Goal: Information Seeking & Learning: Learn about a topic

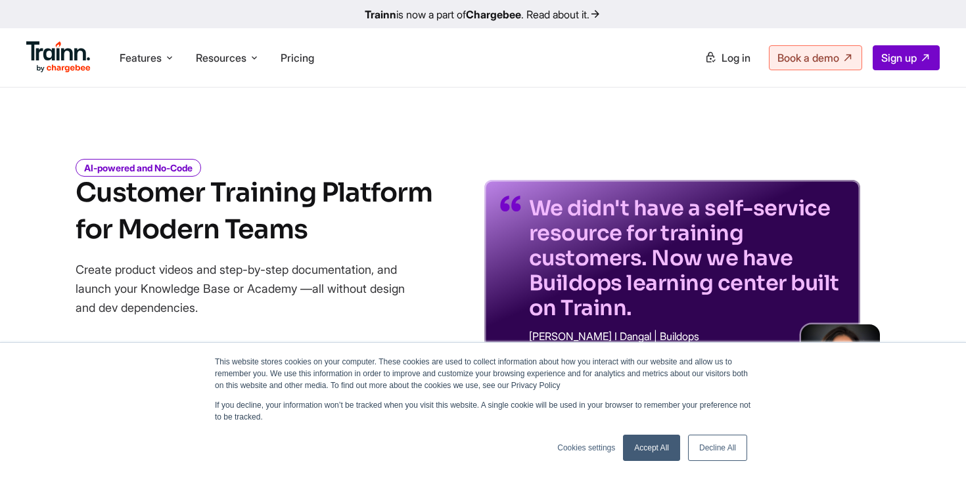
click at [548, 15] on link "Trainn is now a part of Chargebee . Read about it." at bounding box center [483, 14] width 966 height 28
click at [658, 447] on link "Accept All" at bounding box center [651, 448] width 57 height 26
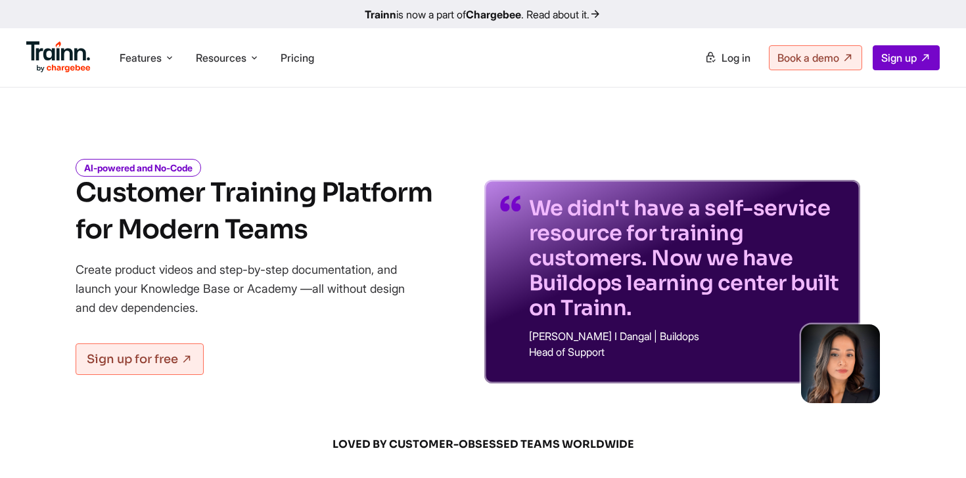
drag, startPoint x: 637, startPoint y: 338, endPoint x: 687, endPoint y: 338, distance: 49.9
click at [687, 338] on p "[PERSON_NAME] I Dangal | Buildops" at bounding box center [686, 336] width 315 height 11
drag, startPoint x: 653, startPoint y: 257, endPoint x: 645, endPoint y: 305, distance: 47.9
click at [645, 305] on p "We didn't have a self-service resource for training customers. Now we have Buil…" at bounding box center [686, 258] width 315 height 125
click at [309, 197] on h1 "Customer Training Platform for Modern Teams" at bounding box center [254, 212] width 357 height 74
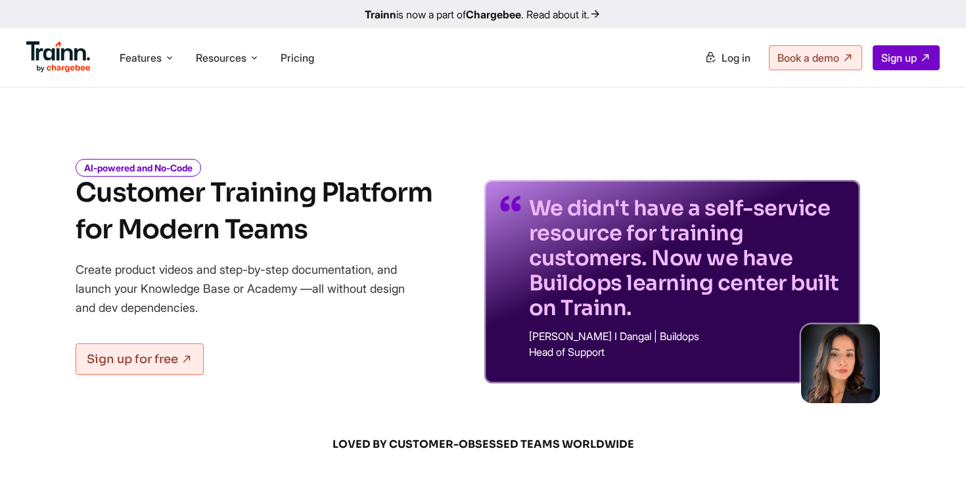
click at [309, 197] on h1 "Customer Training Platform for Modern Teams" at bounding box center [254, 212] width 357 height 74
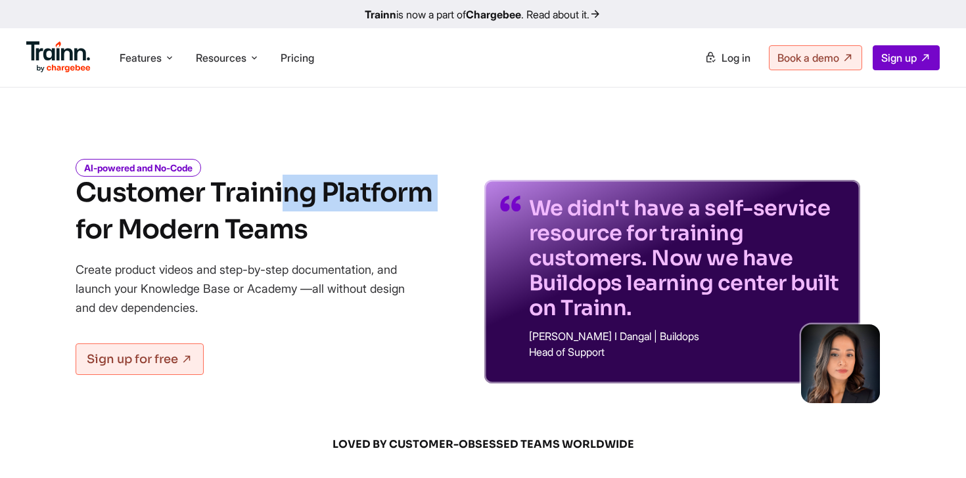
click at [309, 197] on h1 "Customer Training Platform for Modern Teams" at bounding box center [254, 212] width 357 height 74
click at [160, 62] on span "Features" at bounding box center [141, 58] width 42 height 14
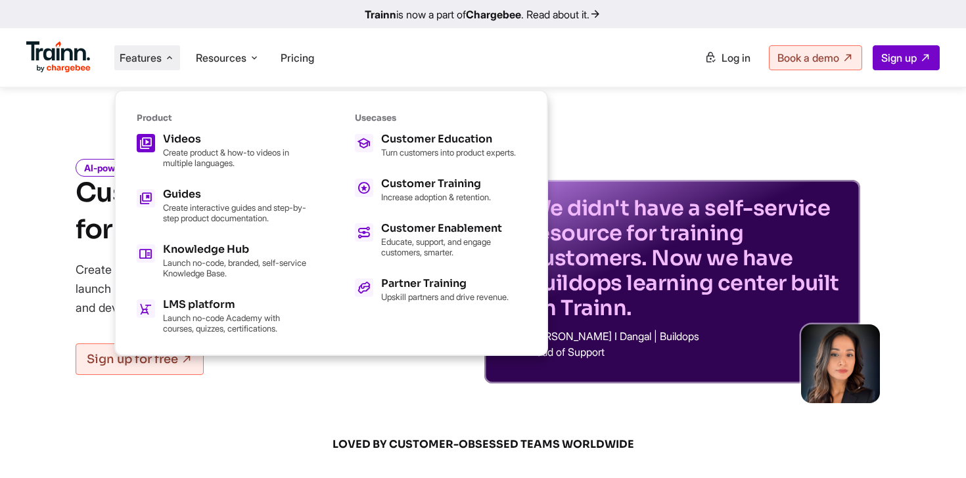
click at [223, 141] on h5 "Videos" at bounding box center [235, 139] width 145 height 11
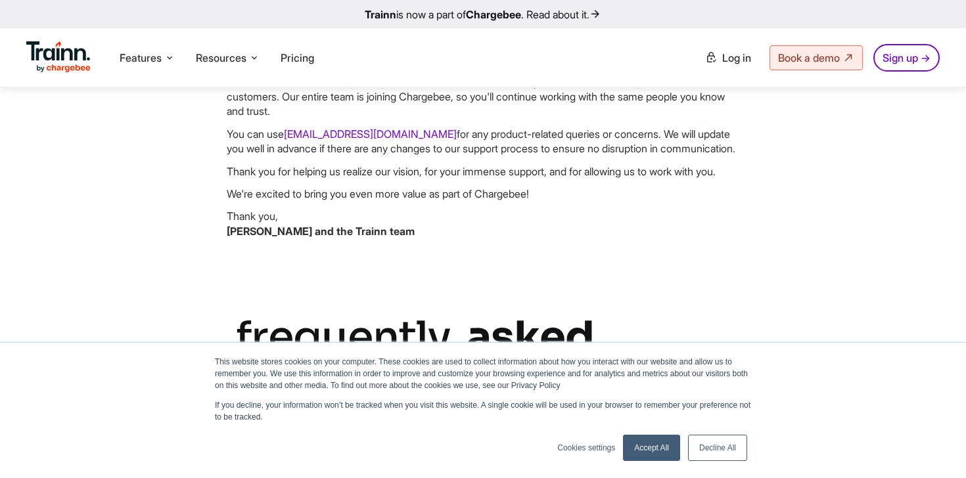
scroll to position [397, 0]
